Goal: Navigation & Orientation: Find specific page/section

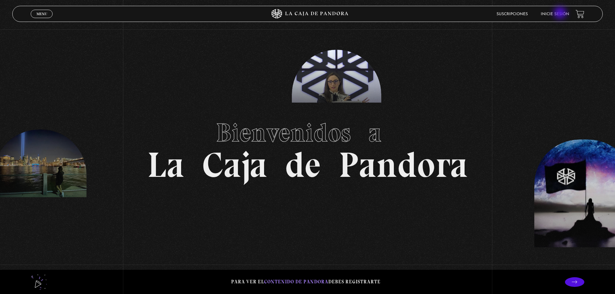
click at [561, 14] on link "Inicie sesión" at bounding box center [555, 14] width 28 height 4
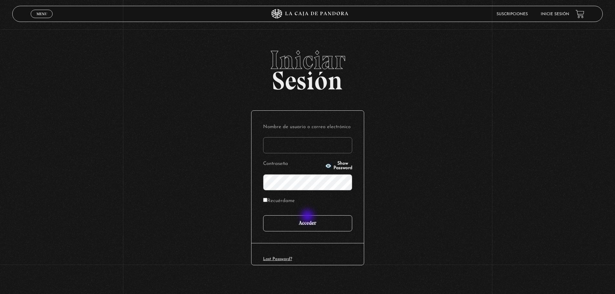
type input "AaronAngelJPJevaughn"
click at [308, 221] on input "Acceder" at bounding box center [307, 223] width 89 height 16
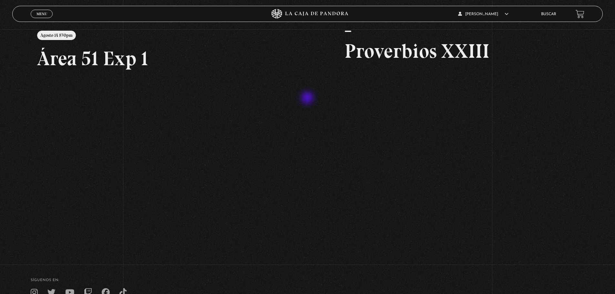
scroll to position [84, 0]
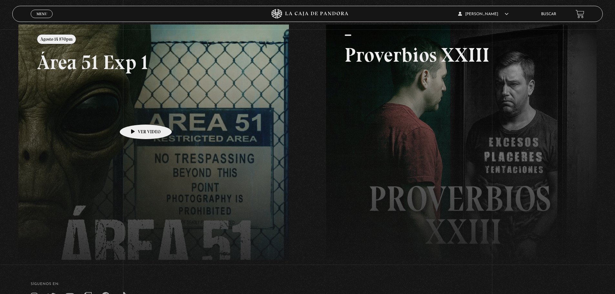
click at [135, 115] on link at bounding box center [325, 172] width 615 height 294
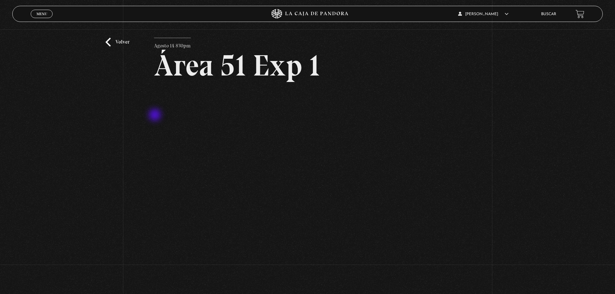
scroll to position [32, 0]
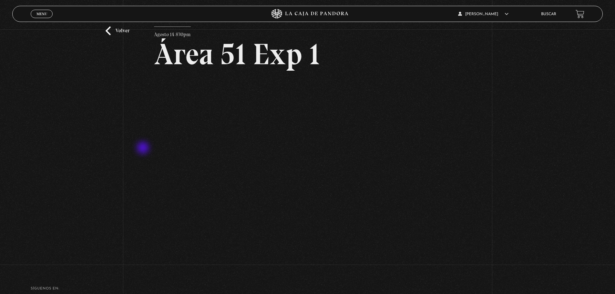
click at [144, 149] on div "Volver Agosto 14 830pm Área 51 Exp 1" at bounding box center [307, 130] width 615 height 267
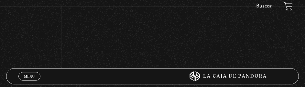
scroll to position [129, 0]
